Goal: Task Accomplishment & Management: Manage account settings

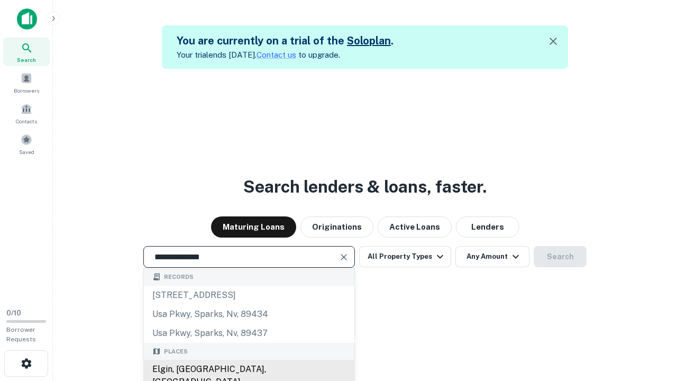
click at [248, 369] on div "Elgin, IL, USA" at bounding box center [249, 375] width 210 height 32
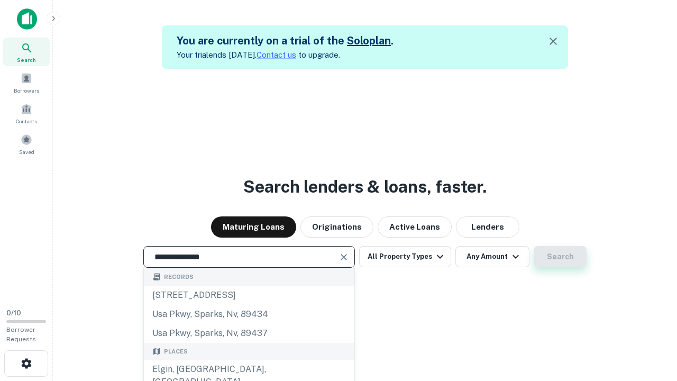
type input "**********"
click at [560, 256] on button "Search" at bounding box center [559, 256] width 53 height 21
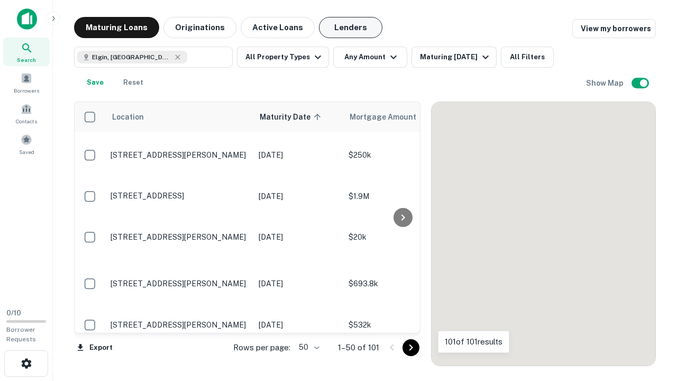
click at [350, 27] on button "Lenders" at bounding box center [350, 27] width 63 height 21
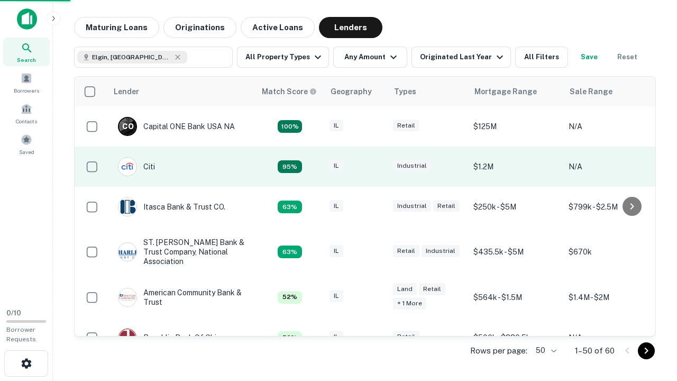
click at [375, 166] on div "IL" at bounding box center [355, 167] width 53 height 14
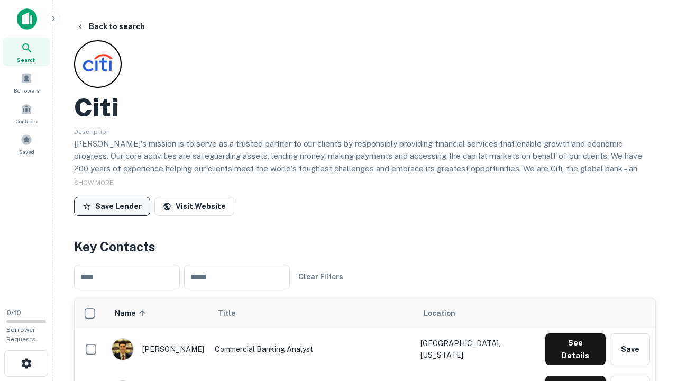
click at [112, 206] on button "Save Lender" at bounding box center [112, 206] width 76 height 19
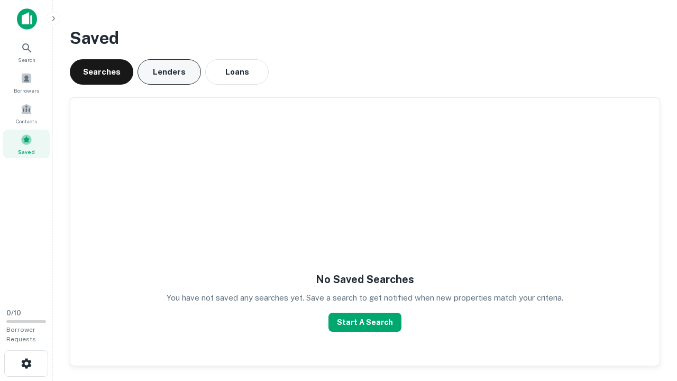
click at [169, 72] on button "Lenders" at bounding box center [168, 71] width 63 height 25
